Goal: Task Accomplishment & Management: Manage account settings

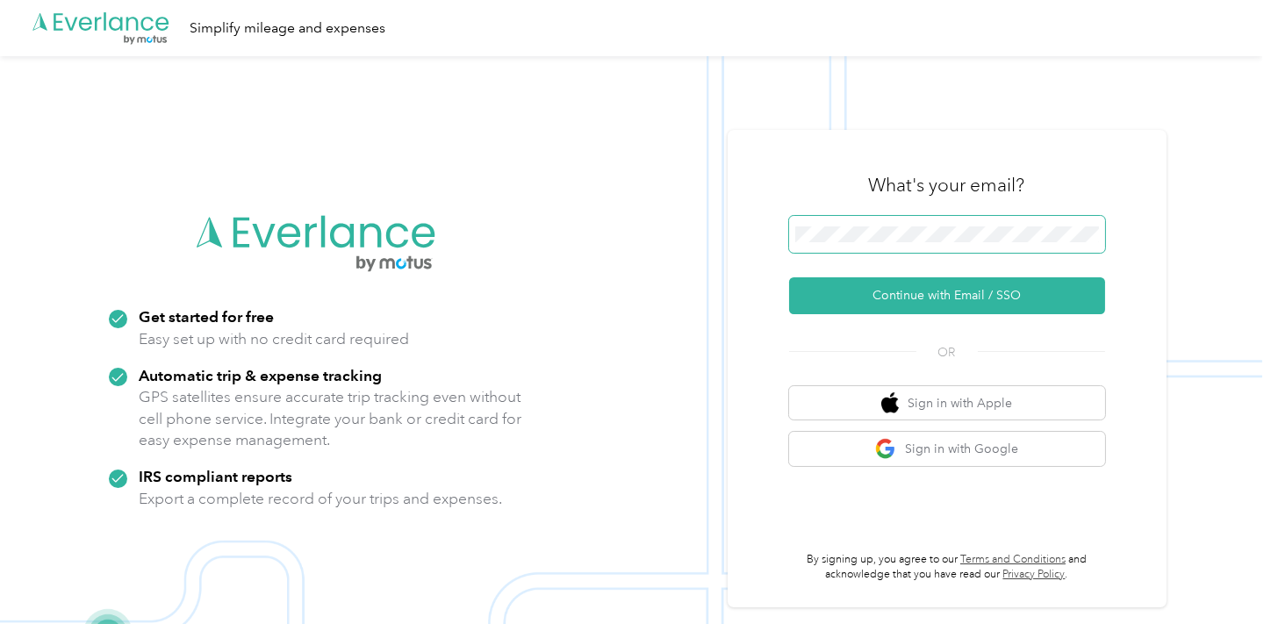
click at [789, 277] on button "Continue with Email / SSO" at bounding box center [947, 295] width 316 height 37
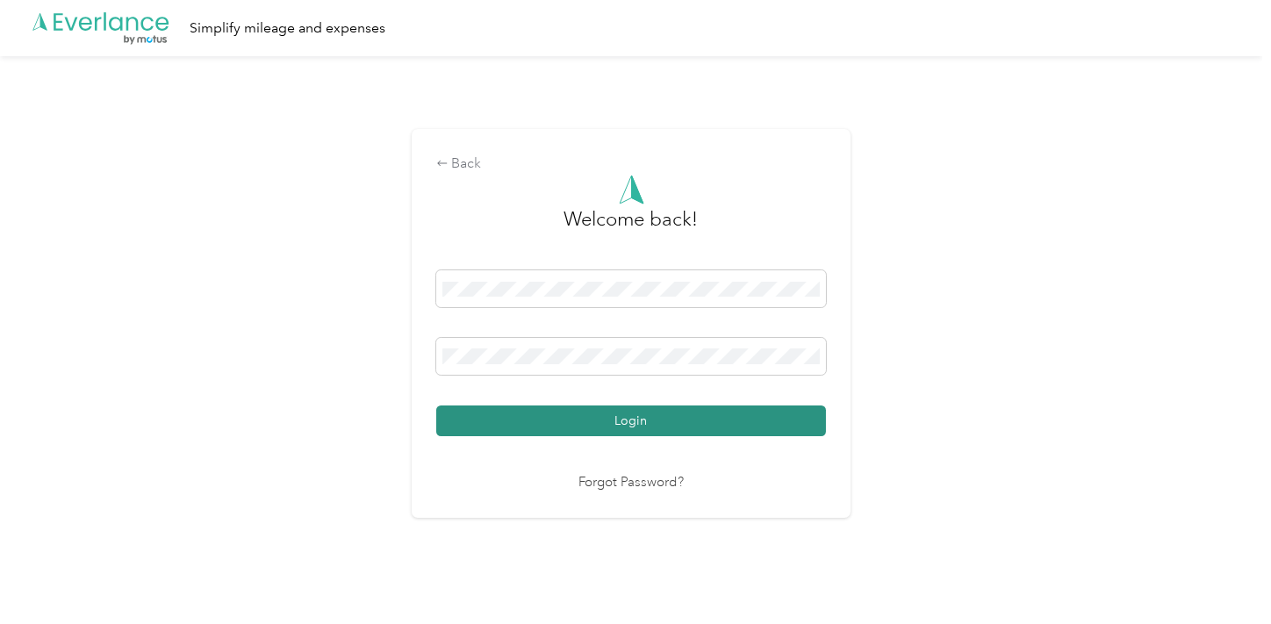
click at [669, 414] on button "Login" at bounding box center [631, 421] width 390 height 31
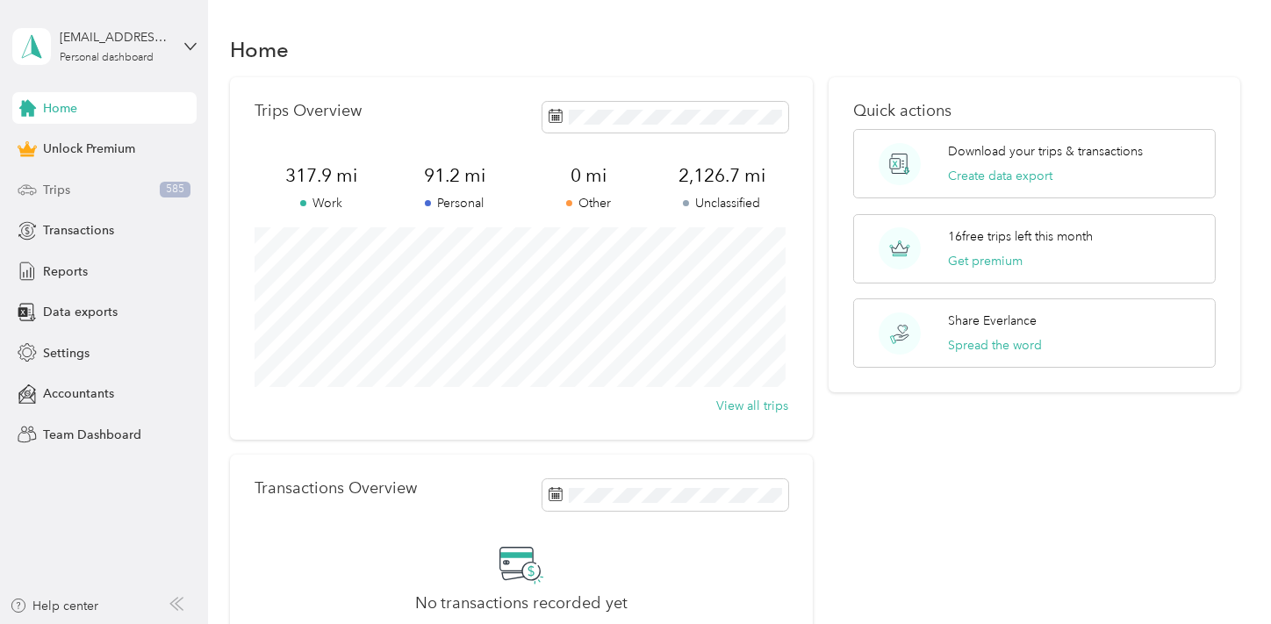
click at [69, 189] on div "Trips 585" at bounding box center [104, 190] width 184 height 32
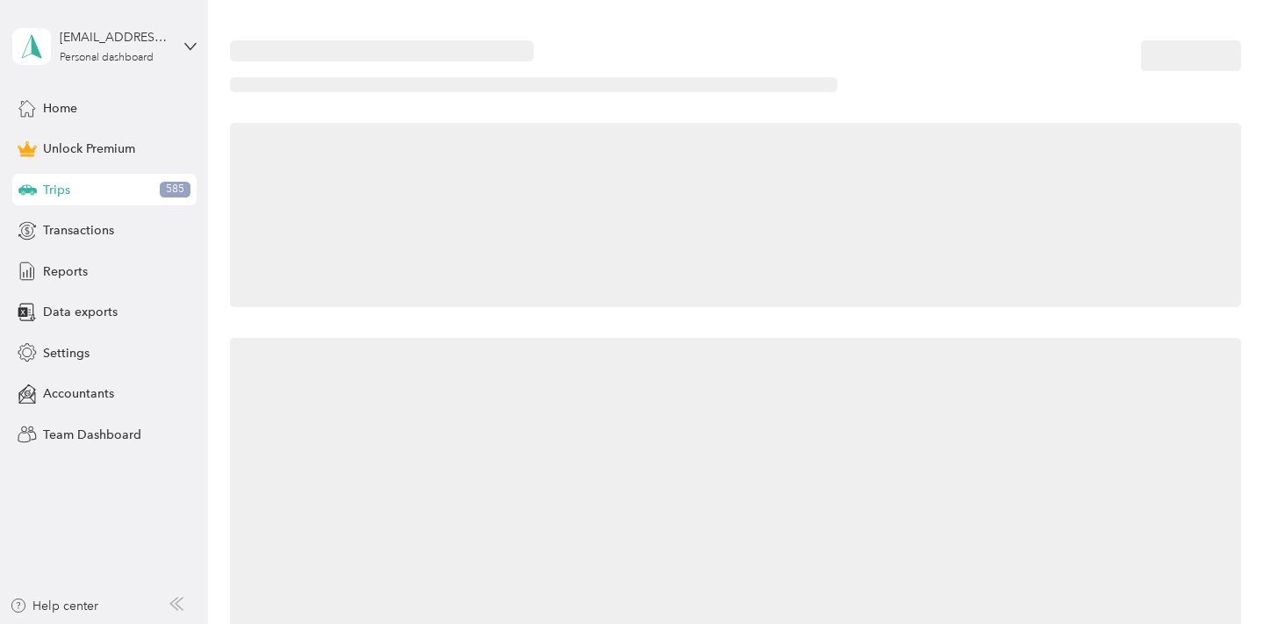
click at [69, 189] on div "Trips 585" at bounding box center [104, 190] width 184 height 32
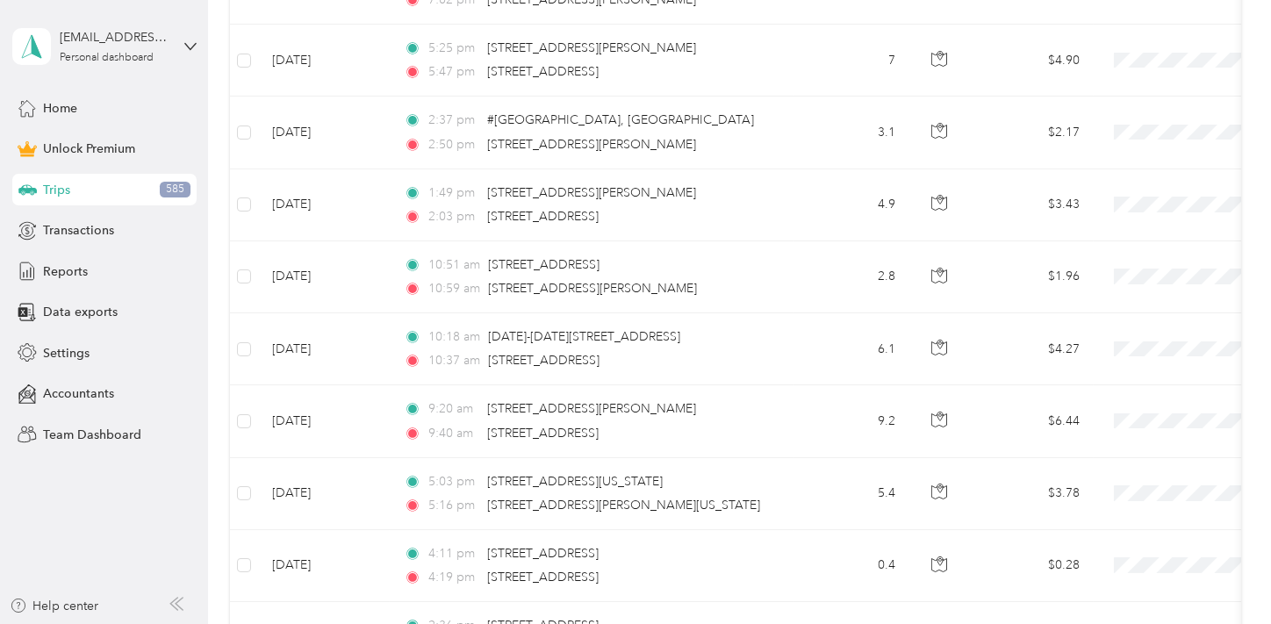
scroll to position [585, 0]
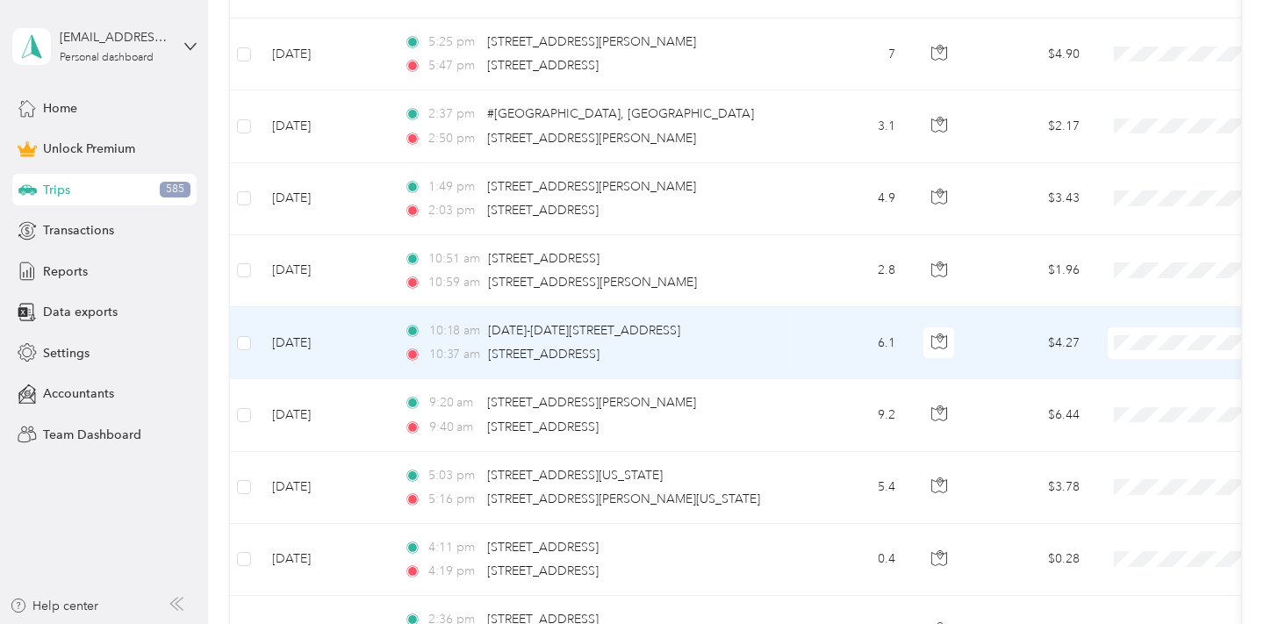
click at [1118, 497] on li "Medical" at bounding box center [1163, 486] width 218 height 31
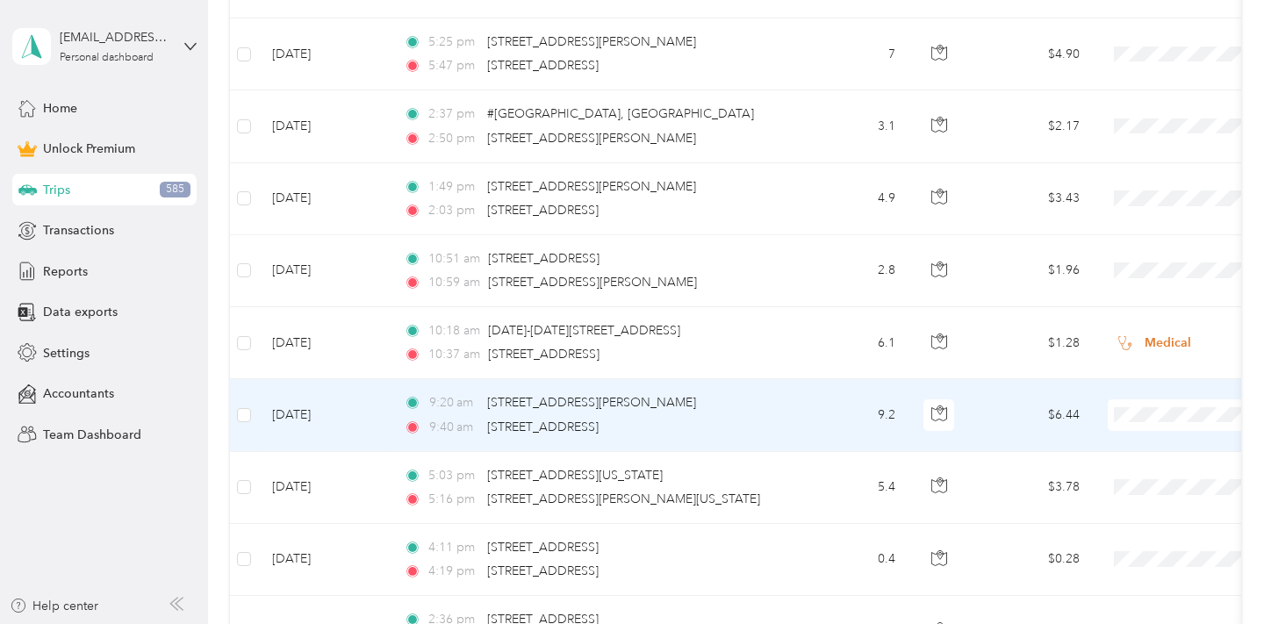
click at [1126, 318] on li "Medical" at bounding box center [1163, 309] width 218 height 31
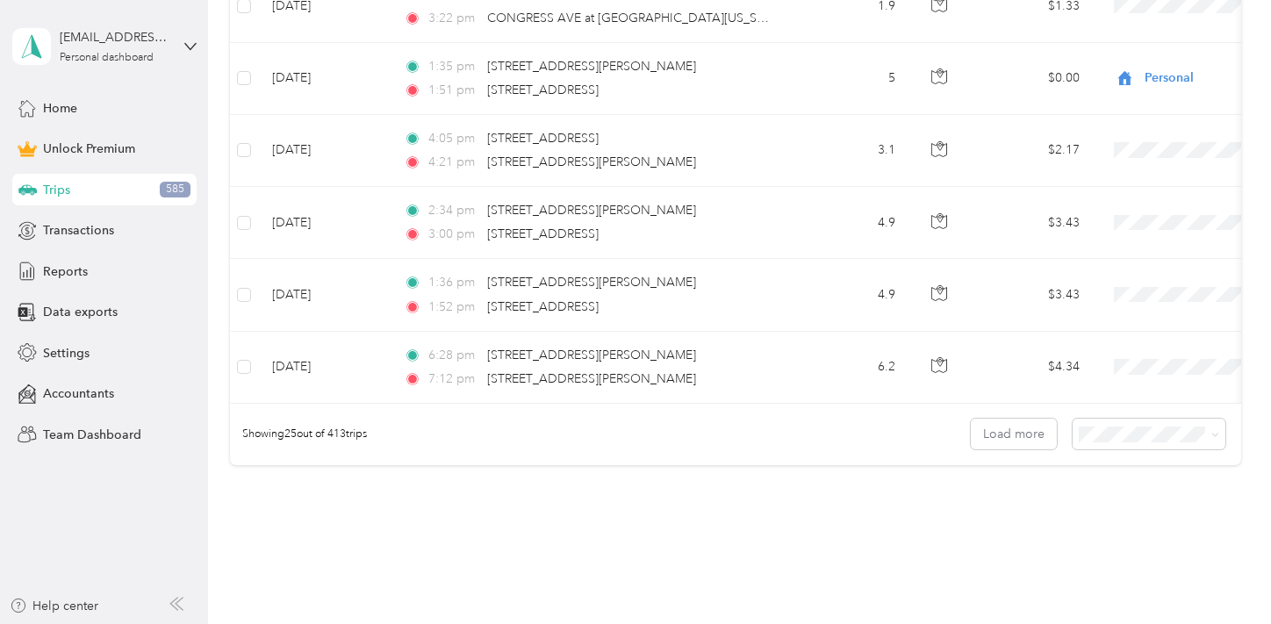
scroll to position [1858, 0]
click at [1035, 433] on button "Load more" at bounding box center [1014, 436] width 86 height 31
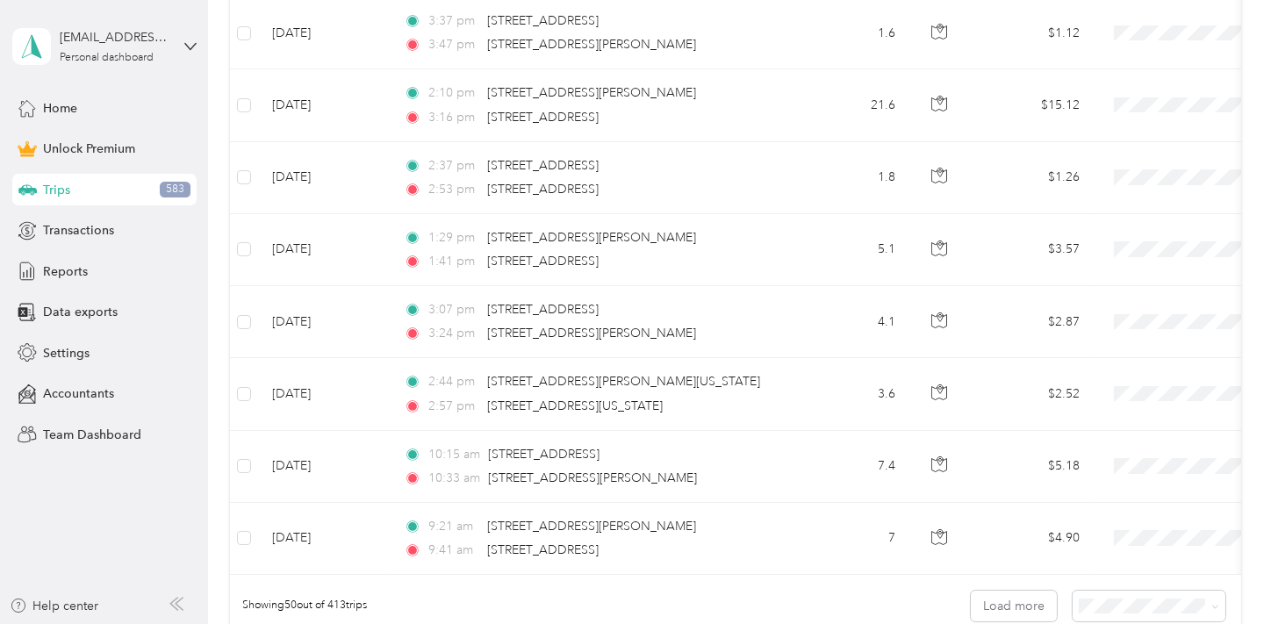
scroll to position [3505, 0]
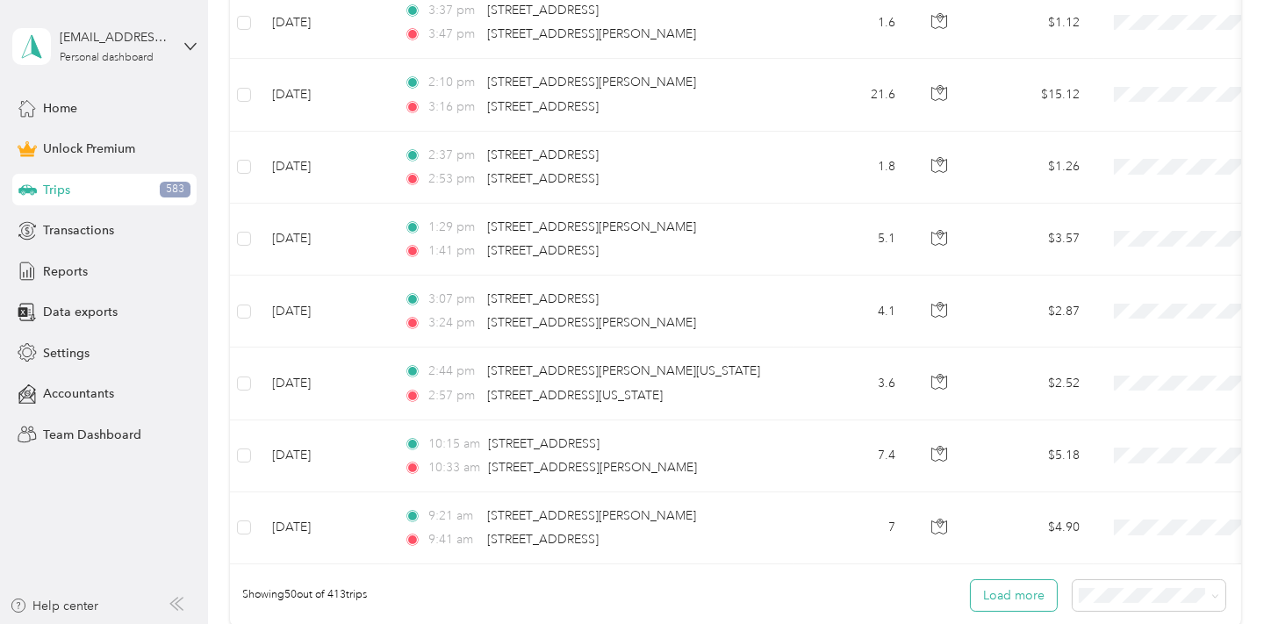
click at [1019, 592] on button "Load more" at bounding box center [1014, 595] width 86 height 31
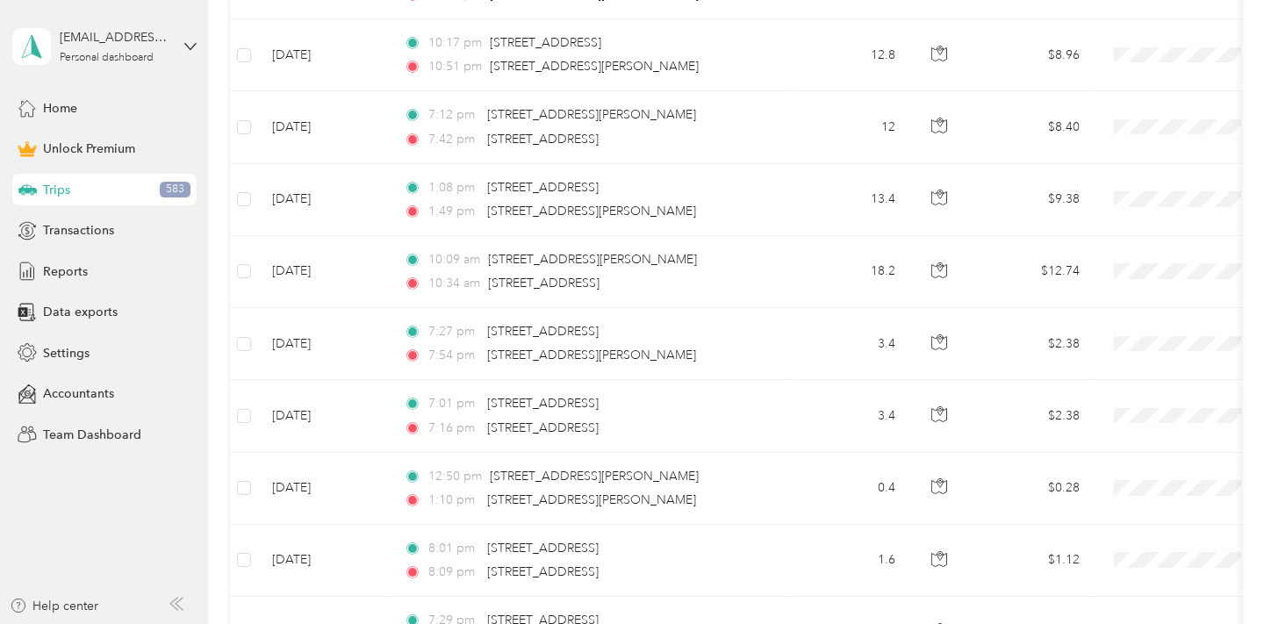
scroll to position [5551, 0]
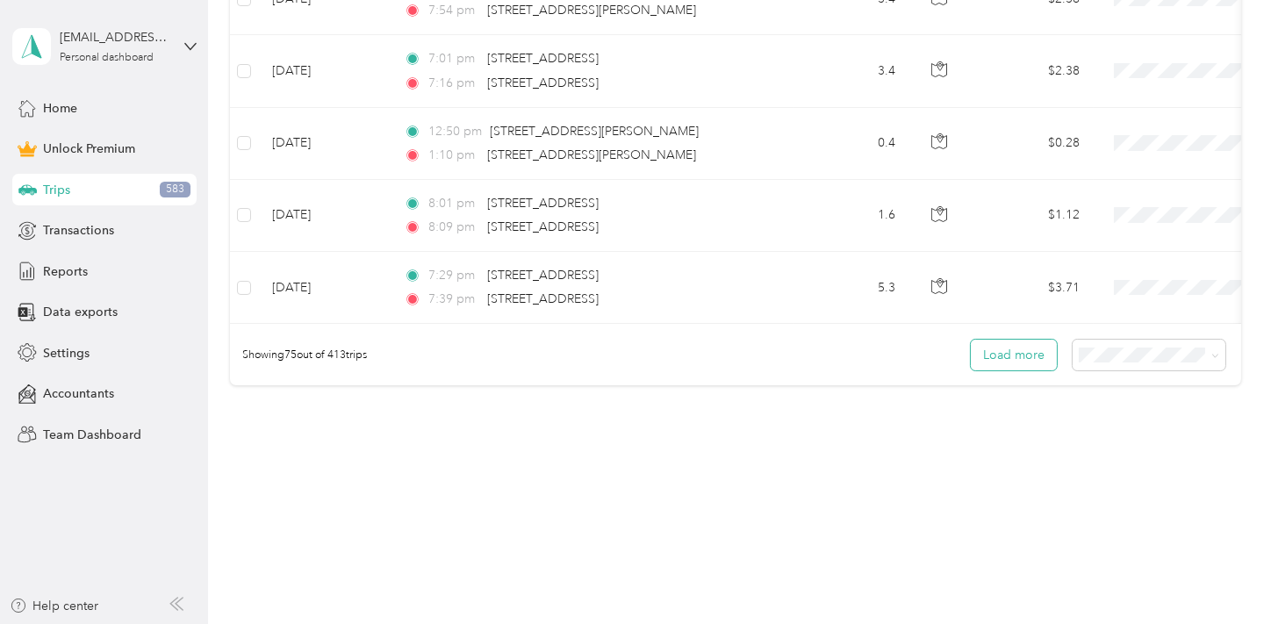
click at [1030, 347] on button "Load more" at bounding box center [1014, 355] width 86 height 31
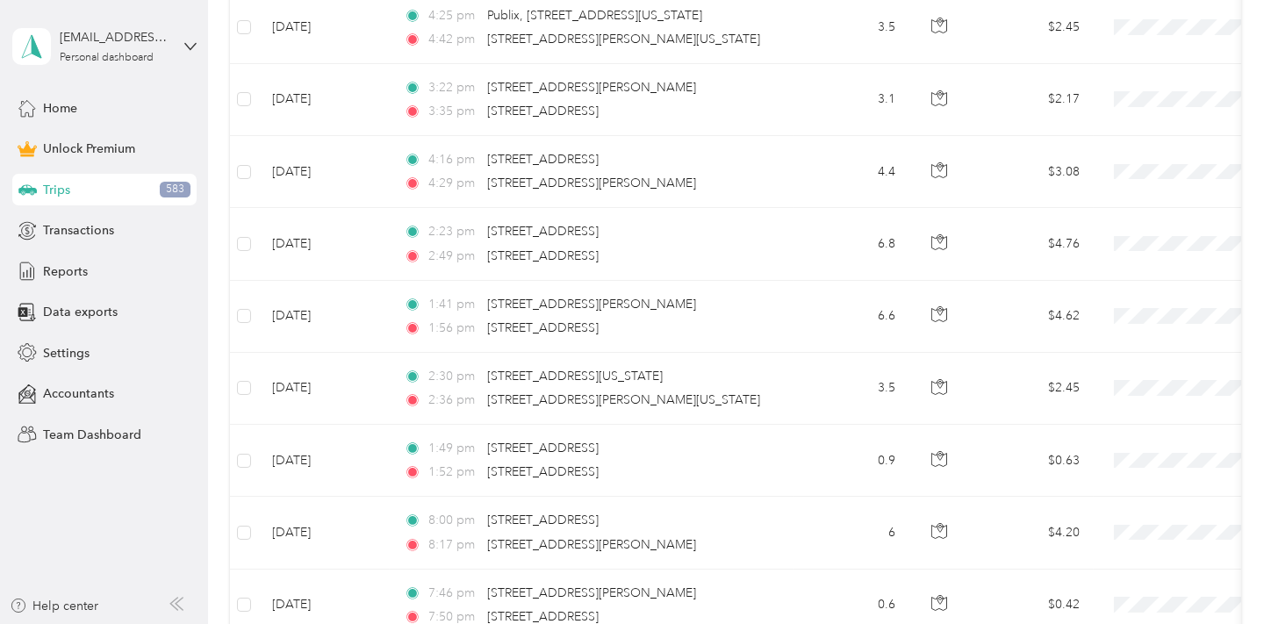
scroll to position [6831, 0]
